Goal: Task Accomplishment & Management: Manage account settings

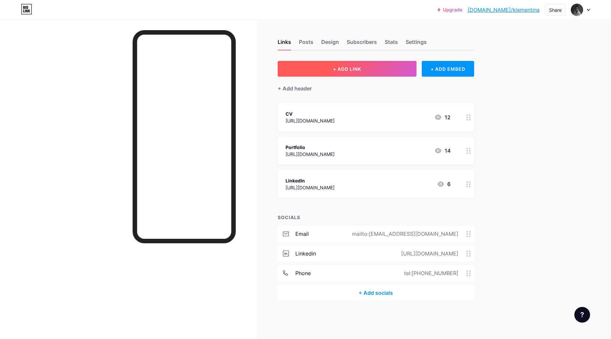
click at [367, 69] on button "+ ADD LINK" at bounding box center [347, 69] width 139 height 16
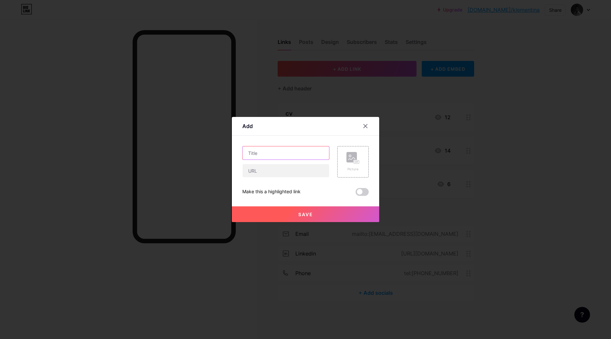
click at [305, 156] on input "text" at bounding box center [286, 152] width 86 height 13
type input "CV - EN"
drag, startPoint x: 306, startPoint y: 177, endPoint x: 310, endPoint y: 173, distance: 5.3
click at [306, 177] on input "text" at bounding box center [286, 170] width 86 height 13
click at [286, 172] on input "text" at bounding box center [286, 170] width 86 height 13
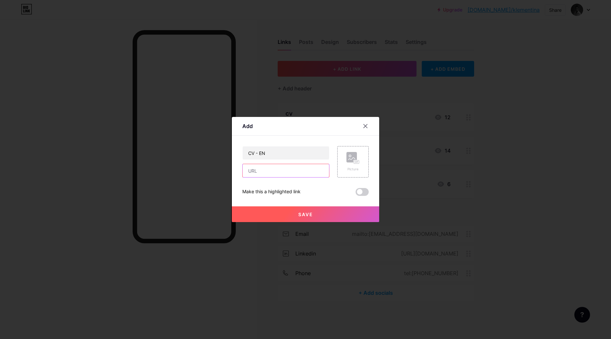
paste input "[URL][DOMAIN_NAME]"
type input "[URL][DOMAIN_NAME]"
click at [327, 214] on button "Save" at bounding box center [305, 214] width 147 height 16
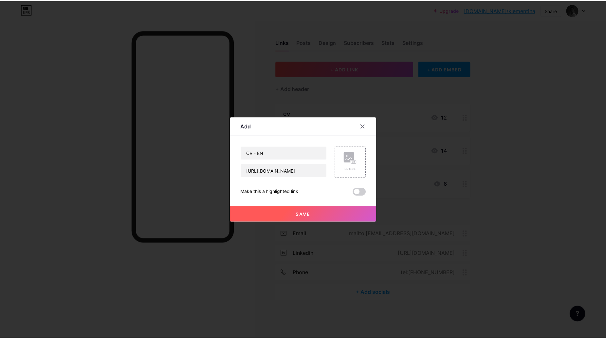
scroll to position [0, 0]
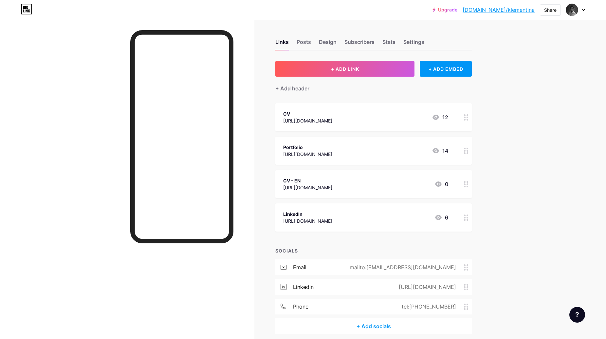
drag, startPoint x: 317, startPoint y: 185, endPoint x: 323, endPoint y: 162, distance: 23.0
click at [320, 148] on span "CV [URL][DOMAIN_NAME] 12 Portfolio [URL][DOMAIN_NAME] 14 CV - EN [URL][DOMAIN_N…" at bounding box center [373, 167] width 196 height 128
click at [502, 186] on div "Upgrade [DOMAIN_NAME]/klemen... [DOMAIN_NAME]/klementina Share Switch accounts …" at bounding box center [303, 183] width 606 height 367
click at [332, 113] on div "CV" at bounding box center [307, 113] width 49 height 7
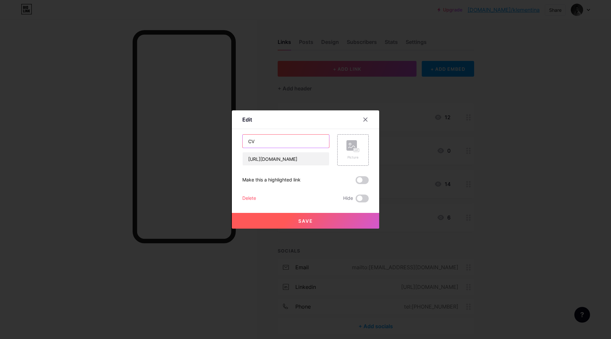
click at [298, 146] on input "CV" at bounding box center [286, 141] width 86 height 13
type input "CV - BG"
click at [331, 215] on button "Save" at bounding box center [305, 221] width 147 height 16
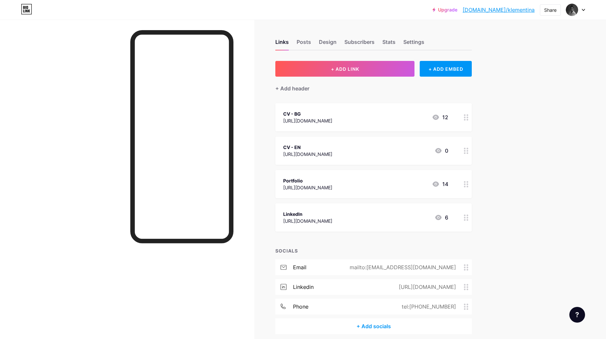
click at [506, 171] on div "Upgrade [DOMAIN_NAME]/klemen... [DOMAIN_NAME]/klementina Share Switch accounts …" at bounding box center [303, 183] width 606 height 367
click at [533, 108] on div "Upgrade [DOMAIN_NAME]/klemen... [DOMAIN_NAME]/klementina Share Switch accounts …" at bounding box center [303, 183] width 606 height 367
click at [517, 191] on div "Upgrade [DOMAIN_NAME]/klemen... [DOMAIN_NAME]/klementina Share Switch accounts …" at bounding box center [303, 183] width 606 height 367
